Goal: Information Seeking & Learning: Learn about a topic

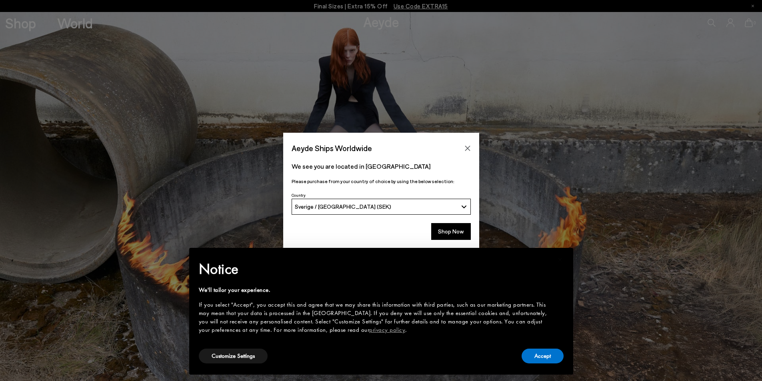
click at [431, 210] on button "Sverige / [GEOGRAPHIC_DATA] (SEK)" at bounding box center [381, 207] width 179 height 16
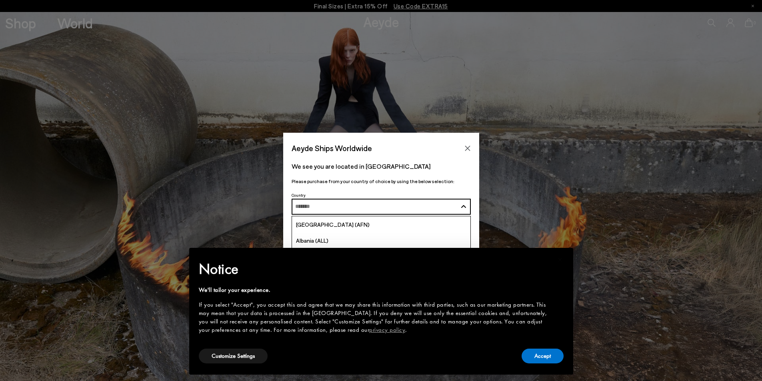
click at [431, 210] on button "Sverige / [GEOGRAPHIC_DATA] (SEK)" at bounding box center [381, 207] width 179 height 16
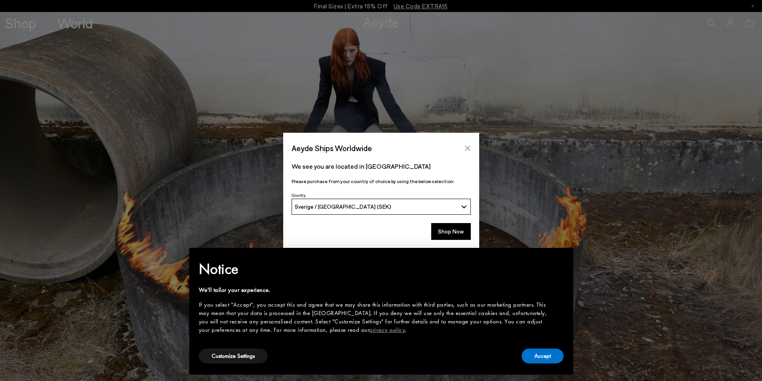
click at [463, 149] on button "Close" at bounding box center [468, 148] width 12 height 12
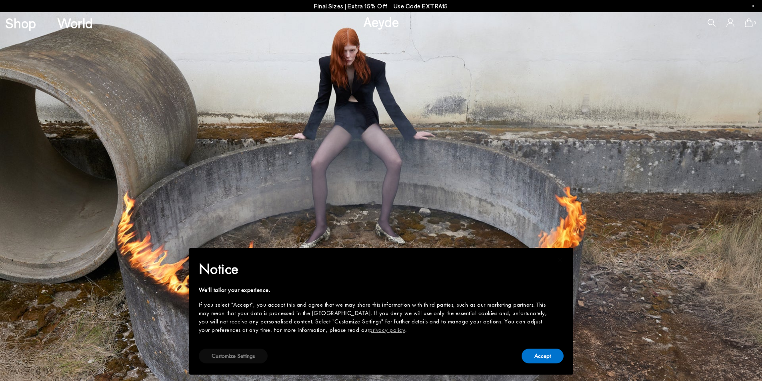
click at [253, 359] on button "Customize Settings" at bounding box center [233, 356] width 69 height 15
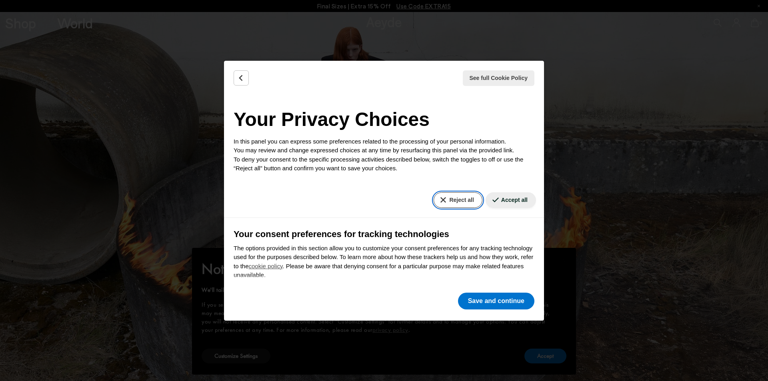
click at [459, 195] on button "Reject all" at bounding box center [458, 200] width 48 height 16
click at [462, 203] on button "Reject all" at bounding box center [458, 200] width 48 height 16
click at [494, 303] on button "Save and continue" at bounding box center [496, 301] width 76 height 17
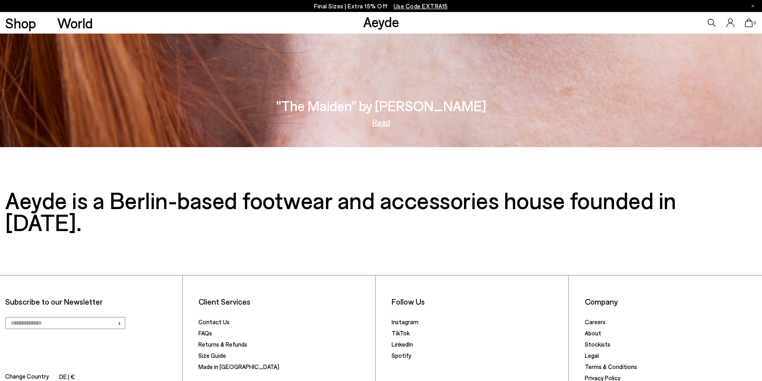
scroll to position [1694, 0]
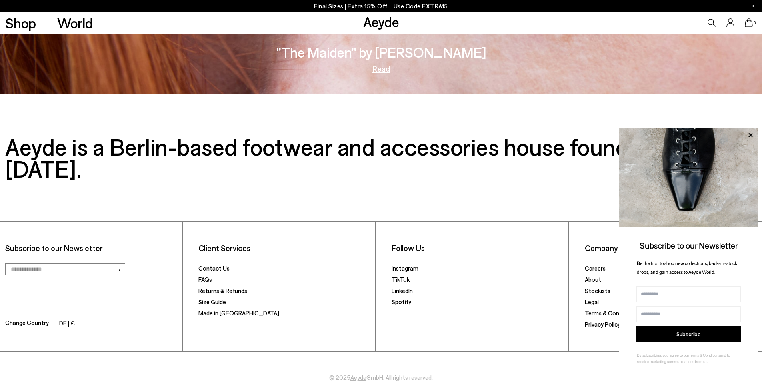
click at [227, 310] on link "Made in [GEOGRAPHIC_DATA]" at bounding box center [238, 313] width 81 height 7
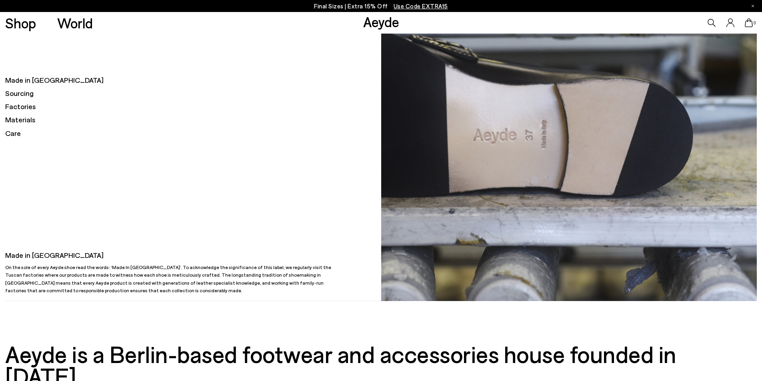
scroll to position [240, 0]
